Goal: Find specific fact: Find specific fact

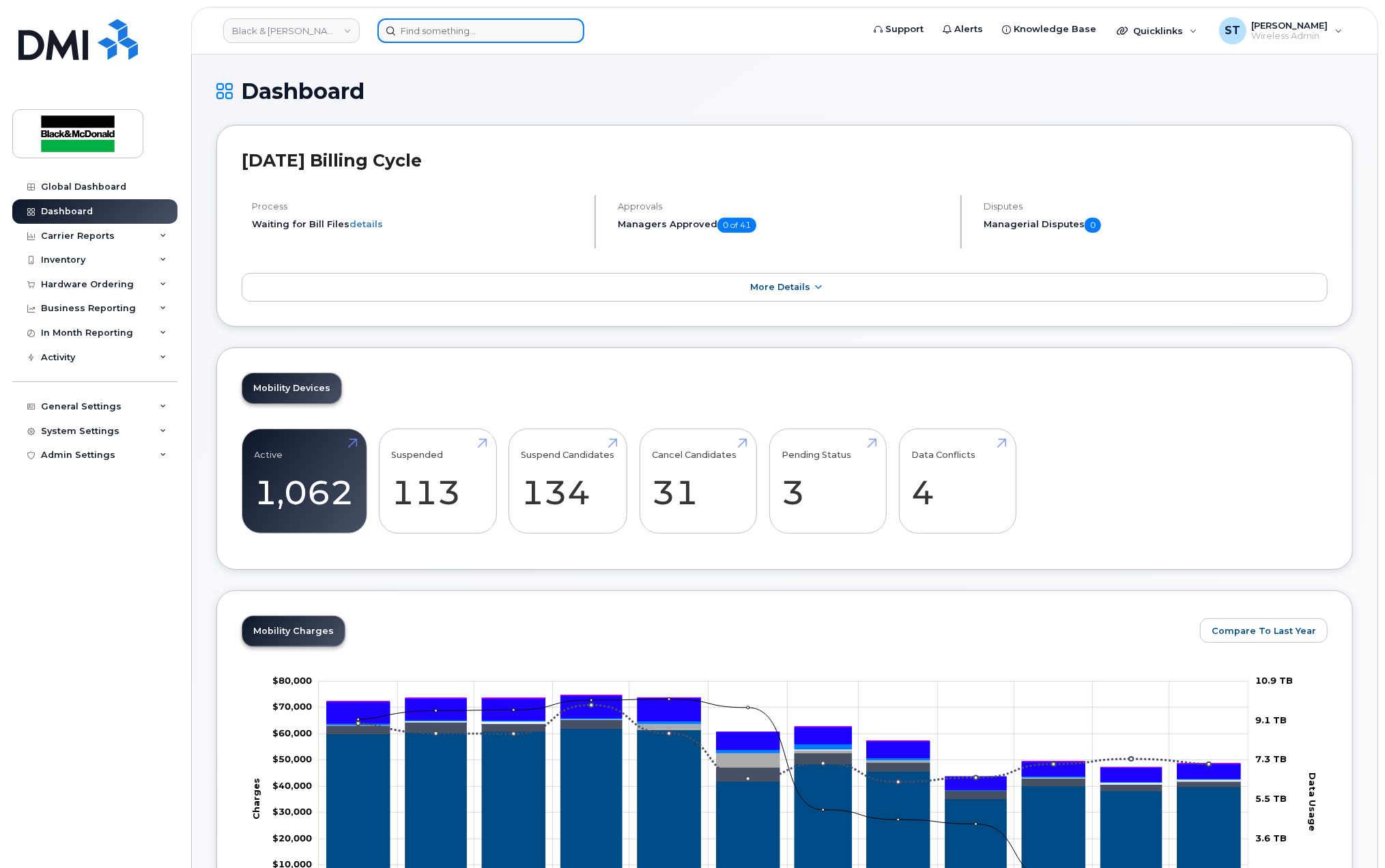
click at [424, 31] on input at bounding box center [481, 31] width 207 height 25
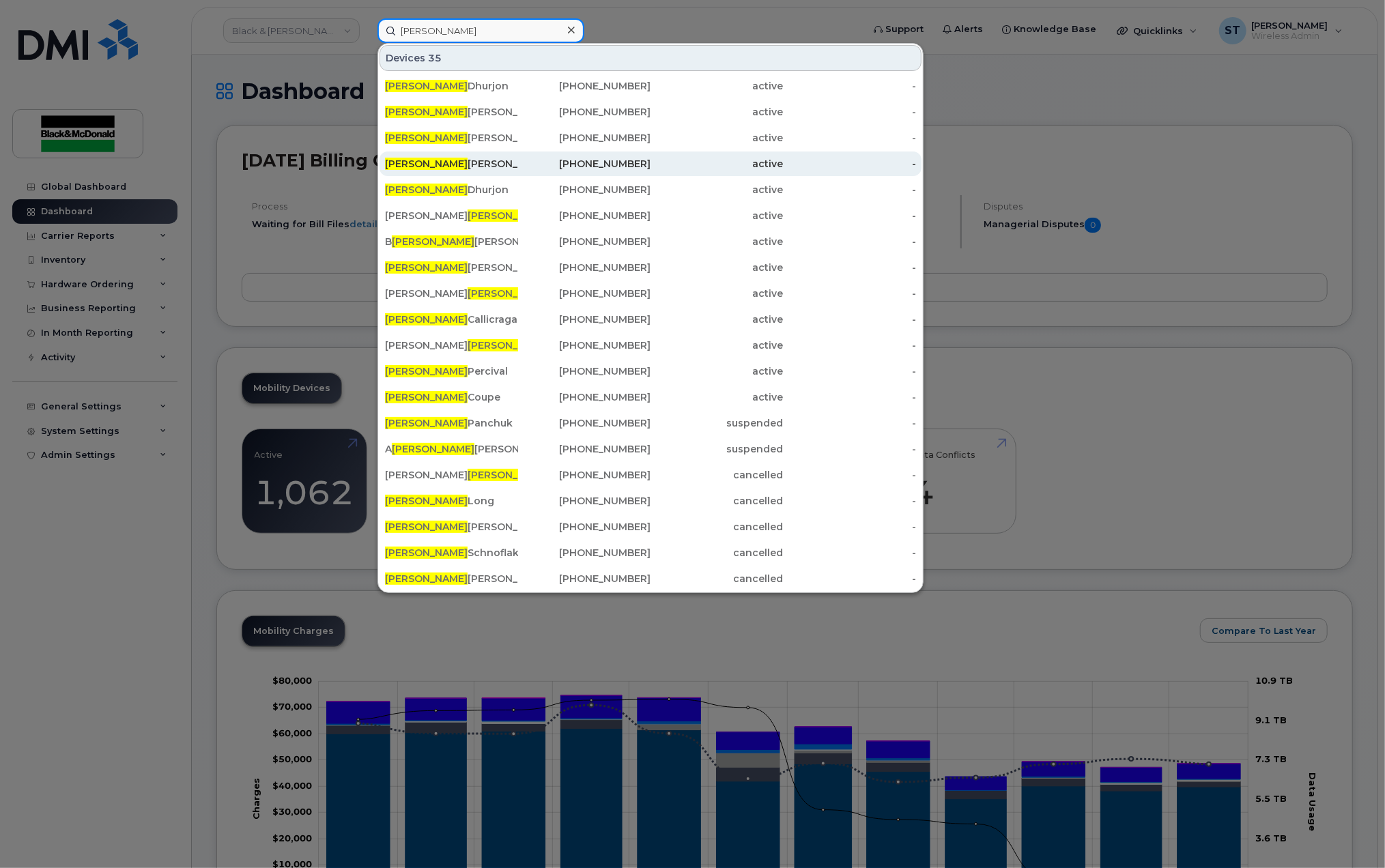
type input "Ryan"
click at [432, 162] on div "Ryan Wright" at bounding box center [451, 164] width 133 height 14
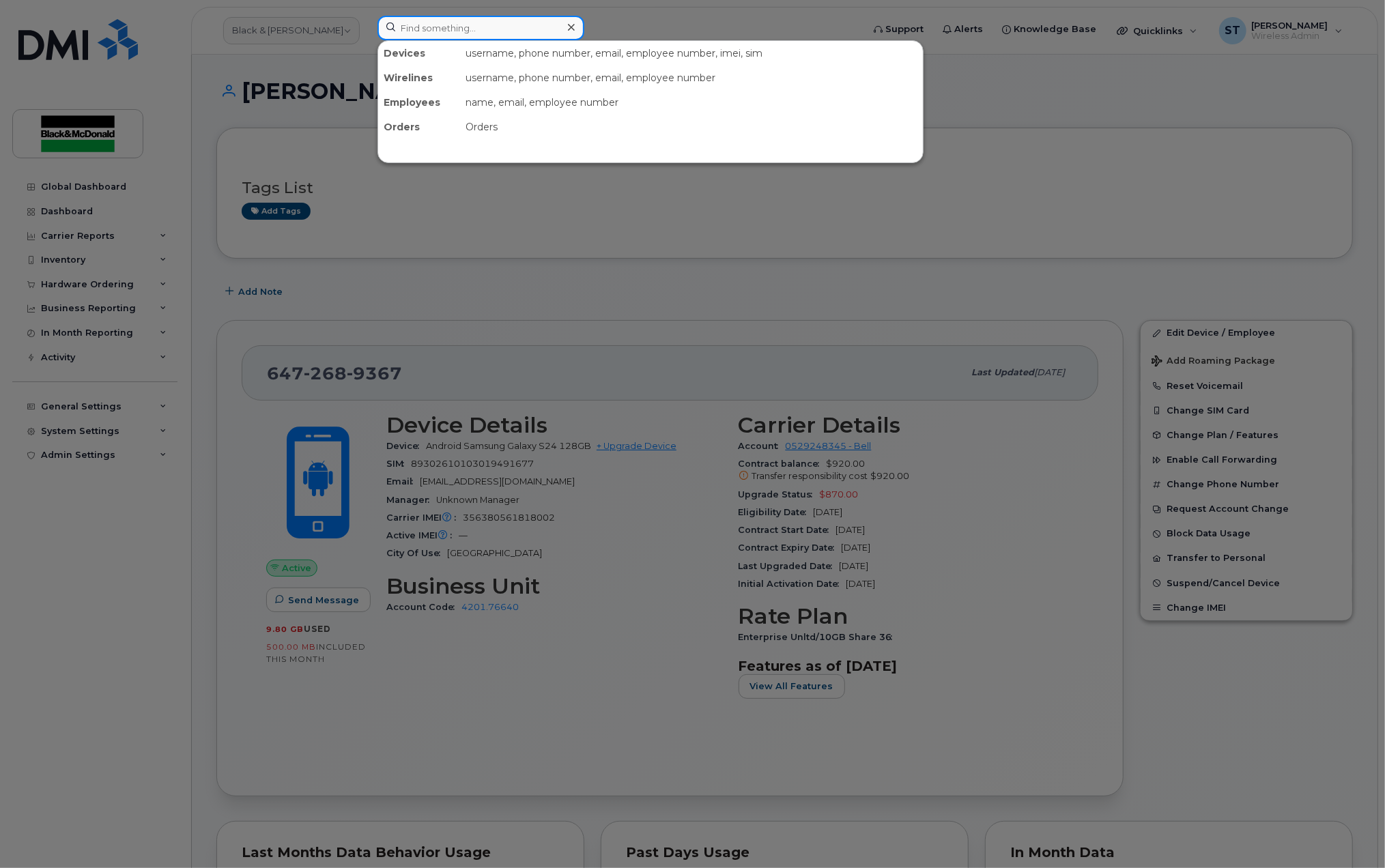
click at [465, 22] on input at bounding box center [481, 28] width 207 height 25
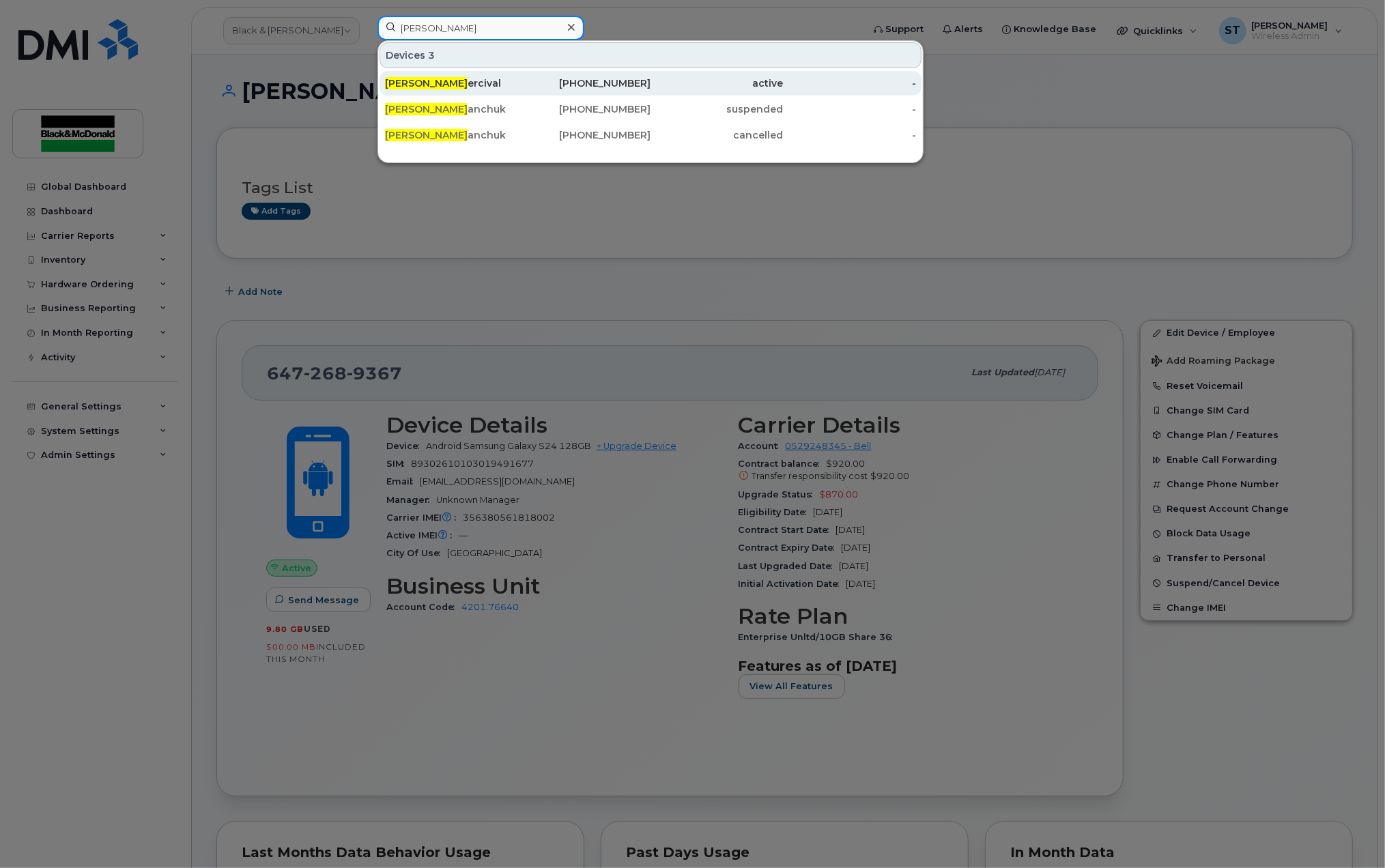
type input "ryan p"
drag, startPoint x: 435, startPoint y: 75, endPoint x: 454, endPoint y: 84, distance: 21.0
click at [518, 74] on div "Ryan P ercival" at bounding box center [584, 84] width 133 height 25
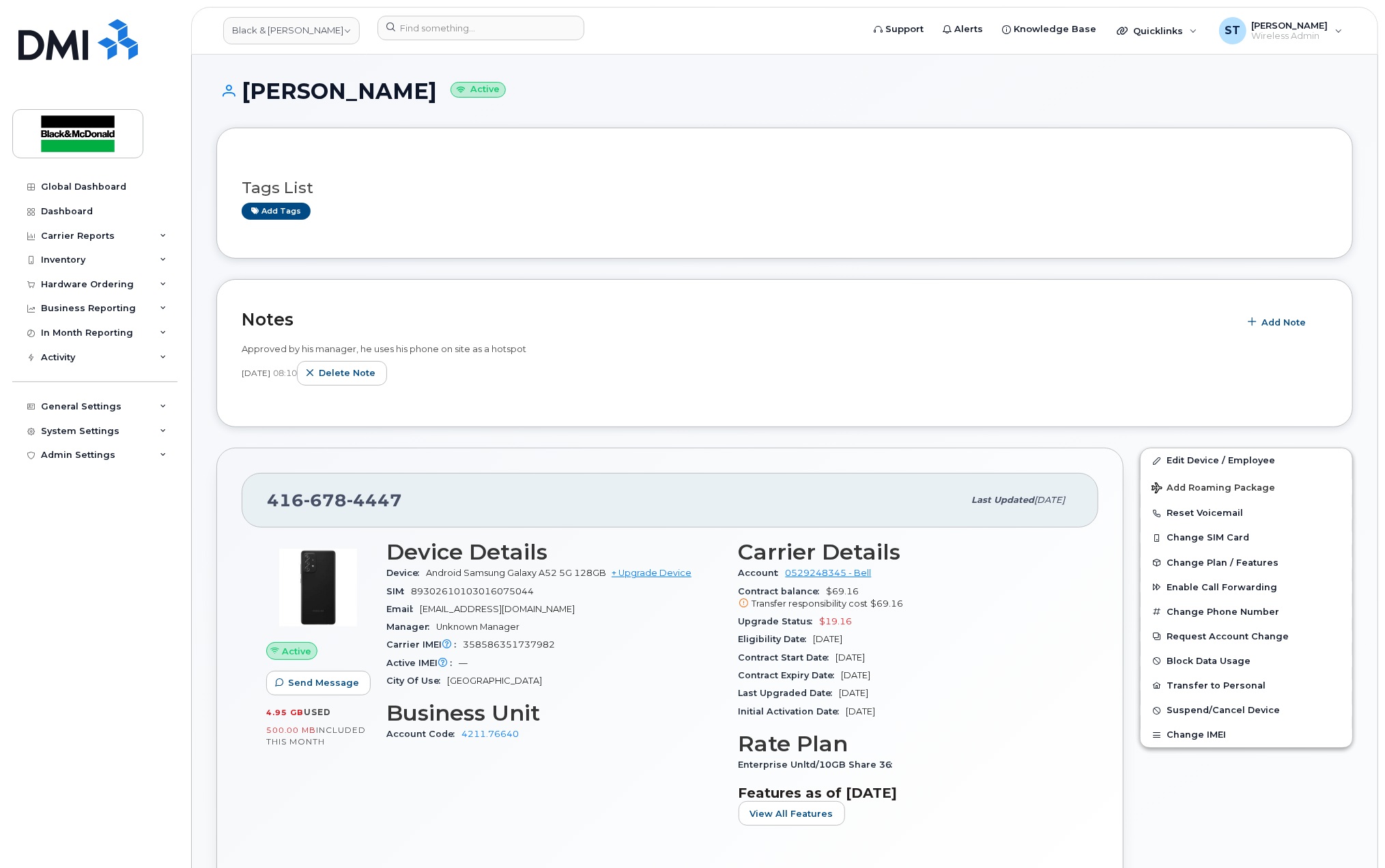
click at [429, 498] on div "416 678 4447" at bounding box center [615, 500] width 697 height 28
drag, startPoint x: 362, startPoint y: 501, endPoint x: 263, endPoint y: 498, distance: 99.0
click at [263, 498] on div "416 678 4447 Last updated Aug 19, 2025" at bounding box center [670, 500] width 857 height 55
copy span "416 678 4447"
drag, startPoint x: 558, startPoint y: 732, endPoint x: 471, endPoint y: 734, distance: 87.0
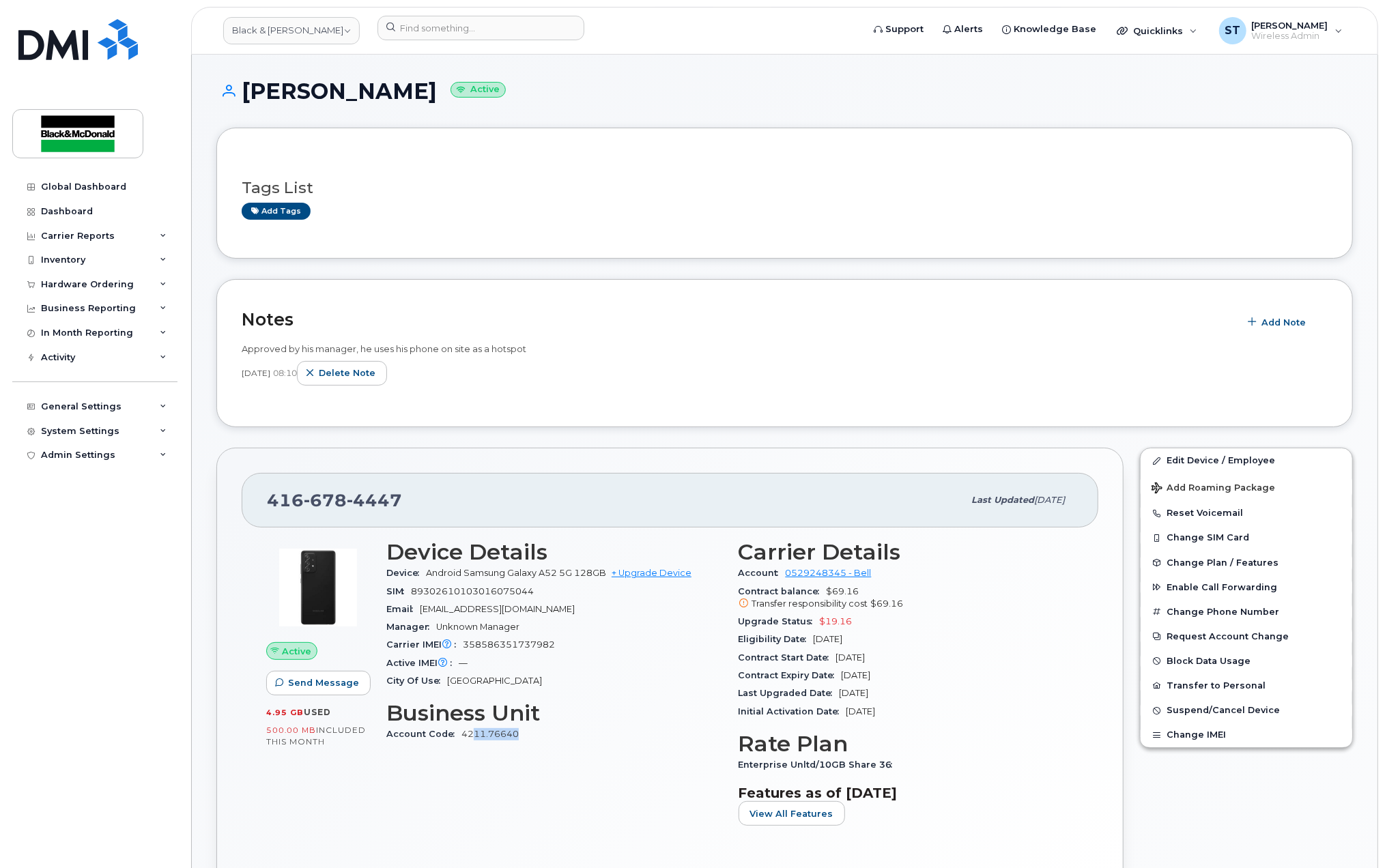
click at [471, 734] on div "Account Code 4211.76640" at bounding box center [554, 734] width 336 height 17
